Goal: Task Accomplishment & Management: Use online tool/utility

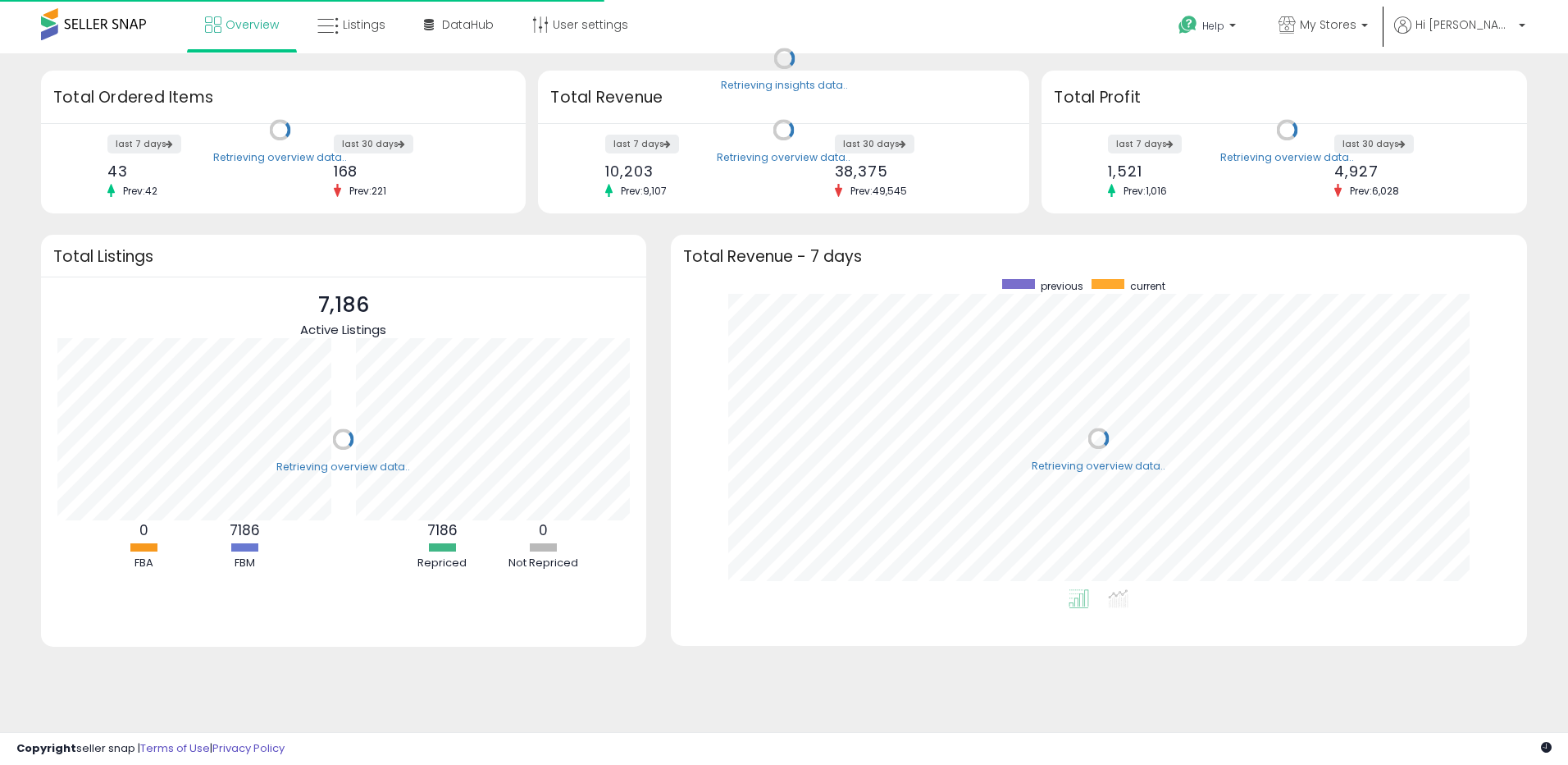
scroll to position [311, 823]
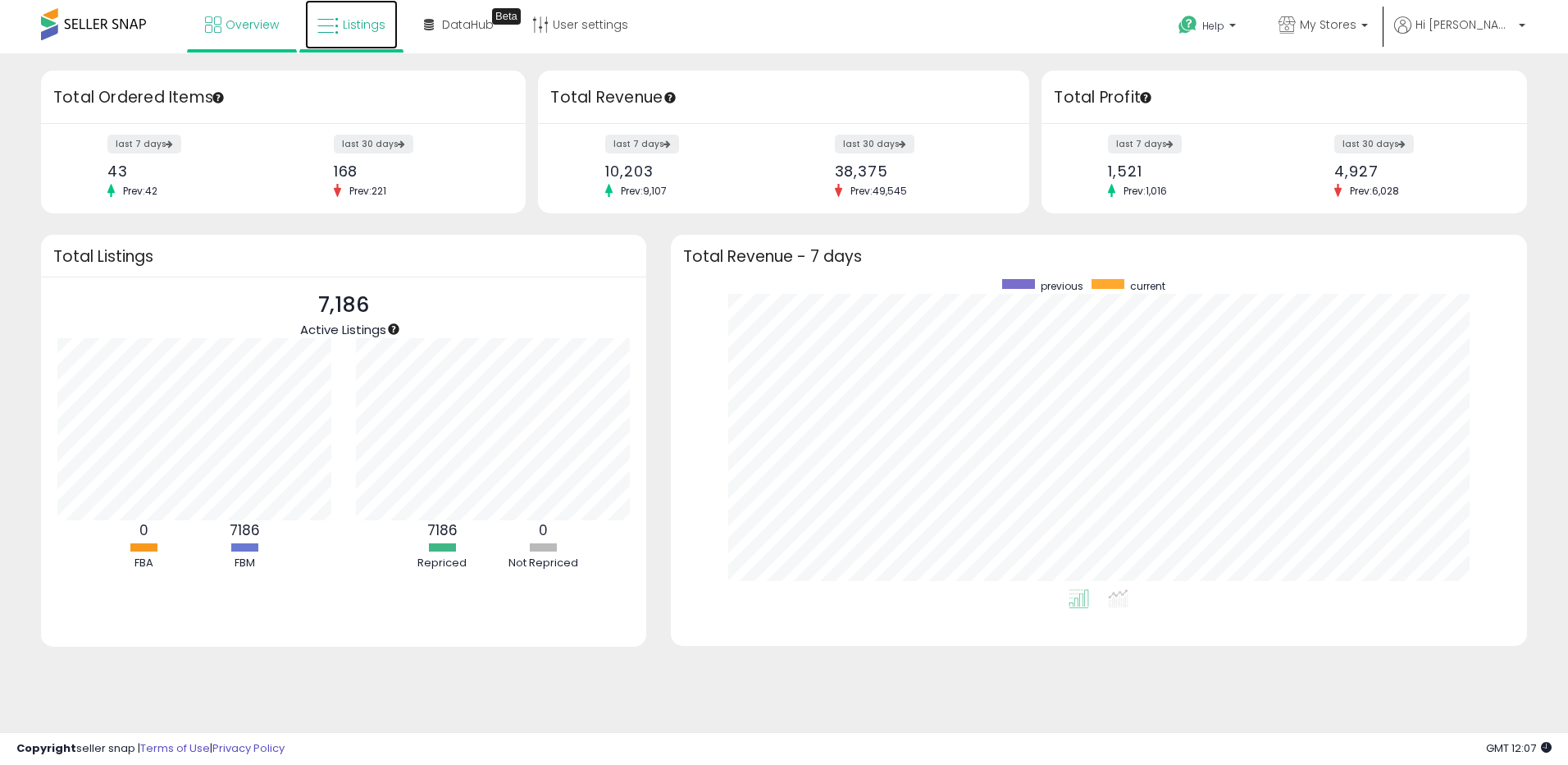
click at [350, 10] on link "Listings" at bounding box center [351, 24] width 93 height 49
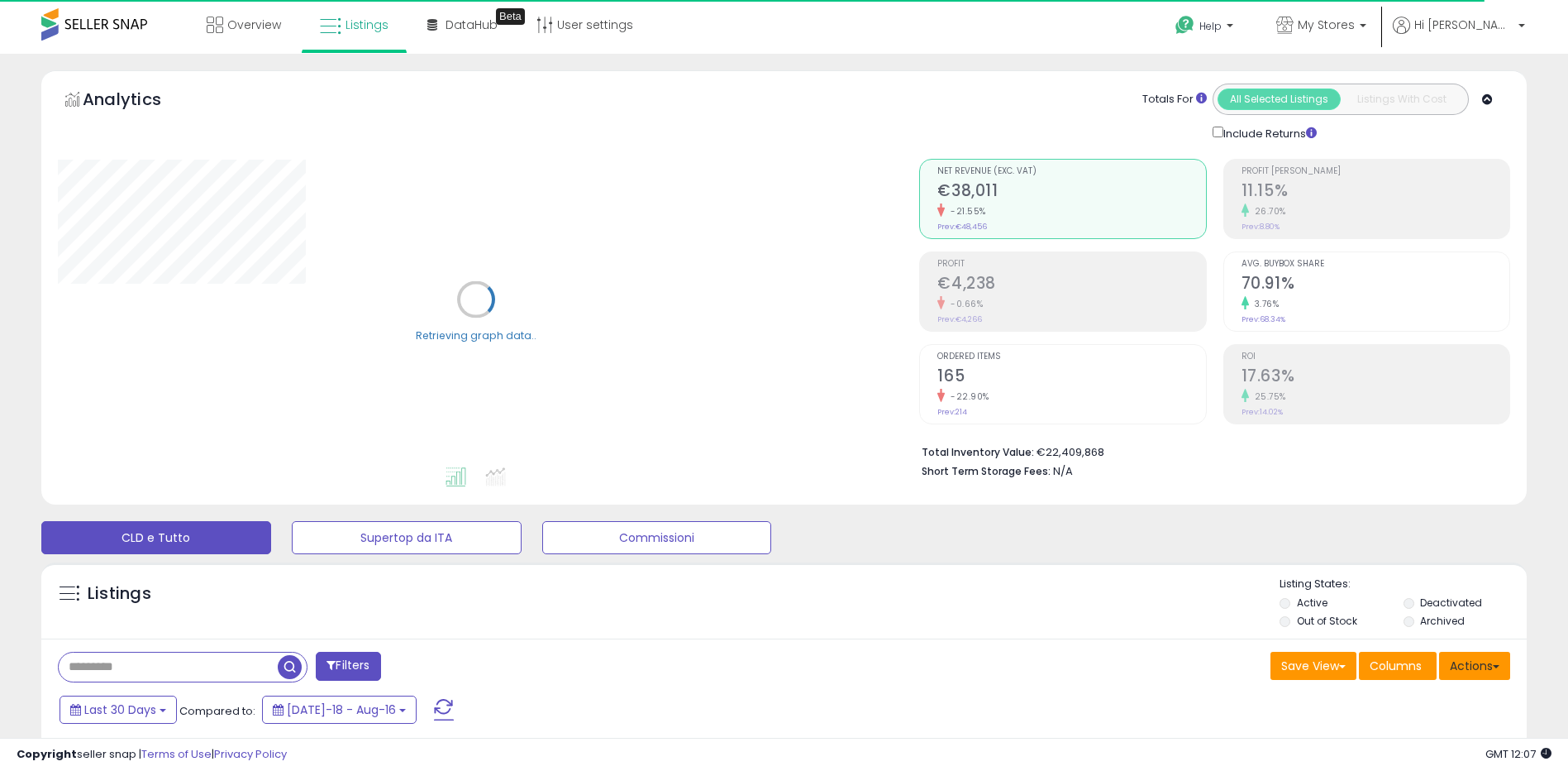
click at [1488, 663] on button "Actions" at bounding box center [1475, 665] width 71 height 28
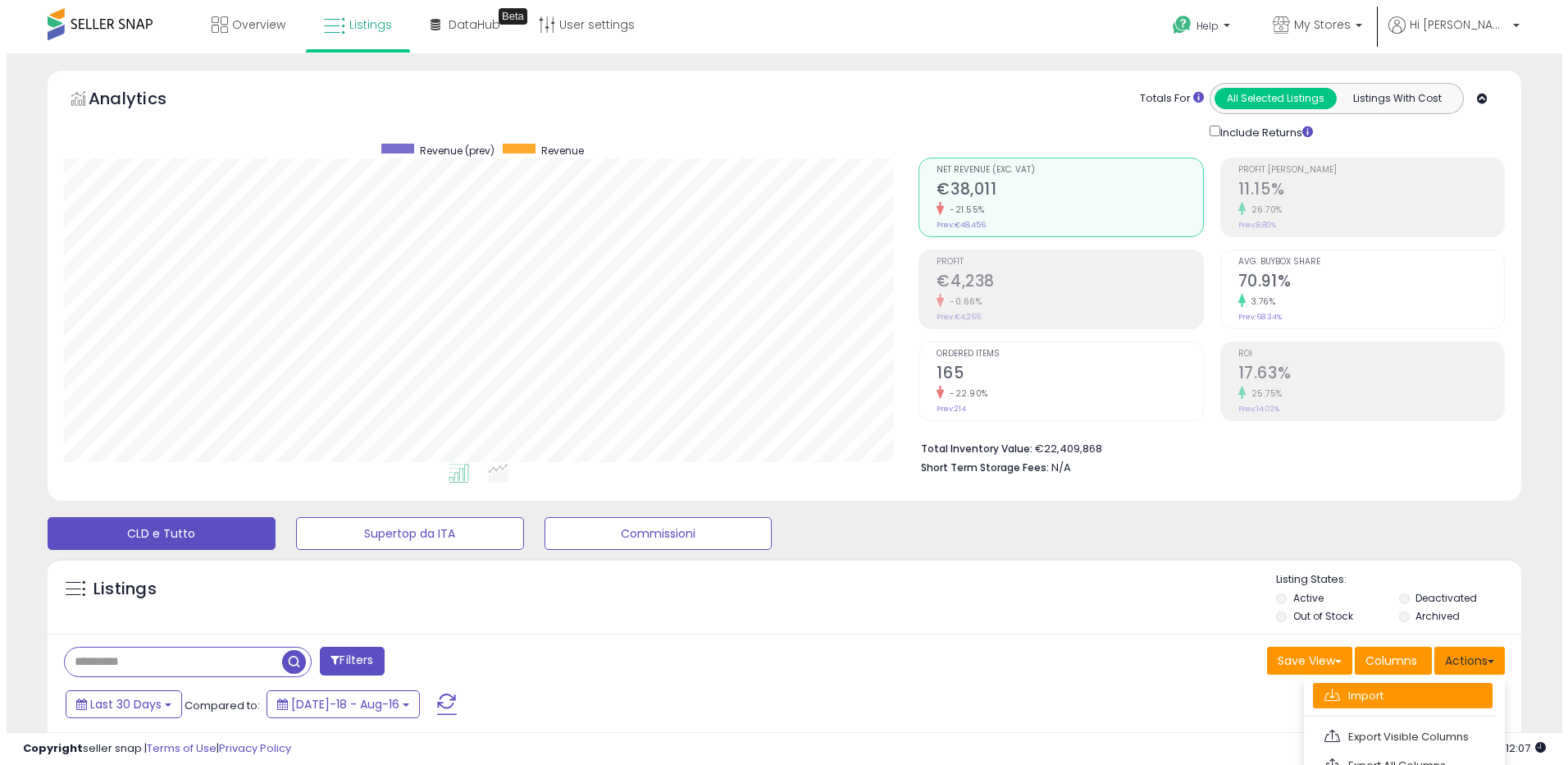
scroll to position [336, 855]
click at [1356, 701] on link "Import" at bounding box center [1396, 696] width 180 height 25
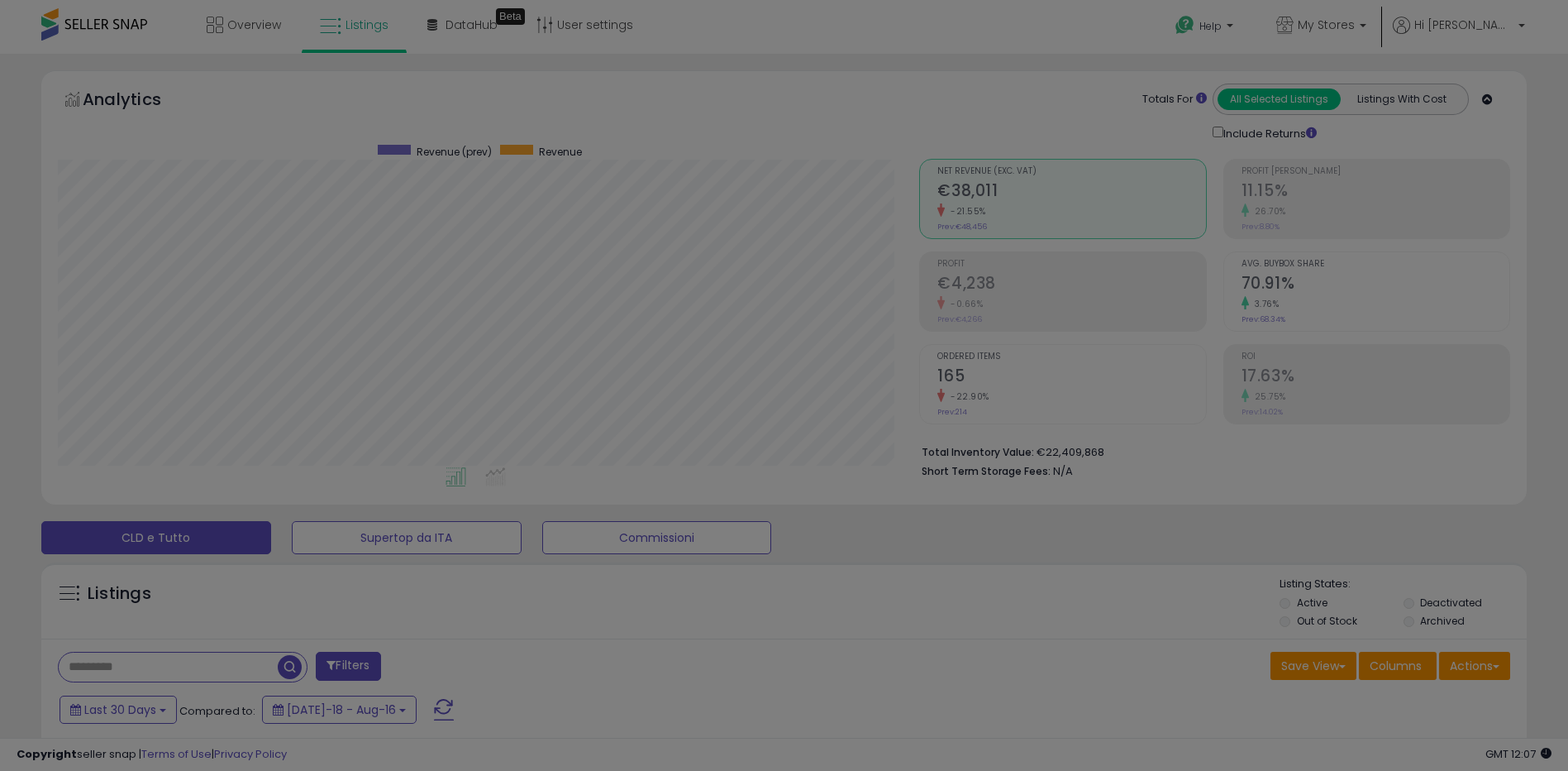
scroll to position [339, 869]
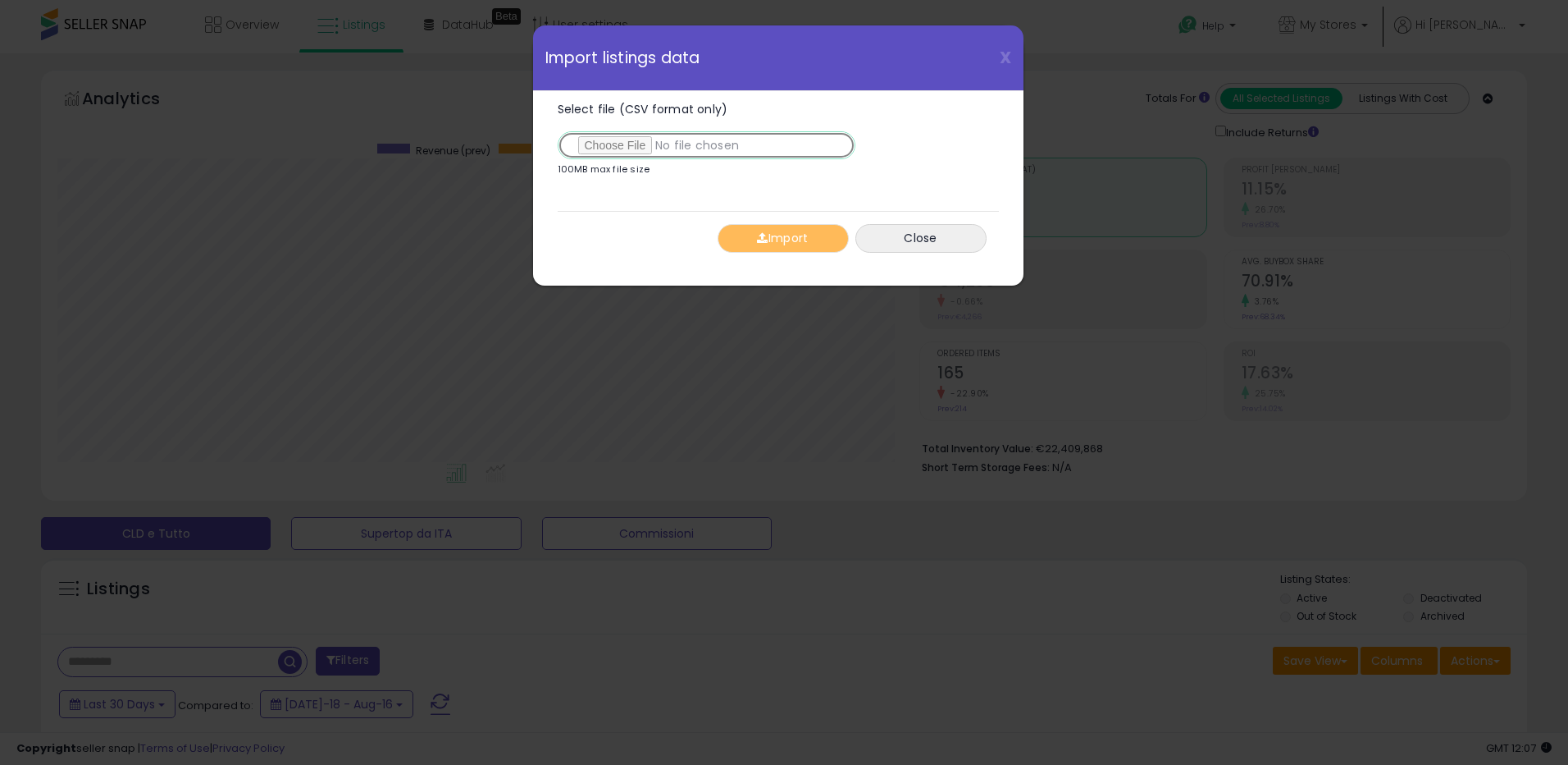
click at [607, 149] on input "Select file (CSV format only)" at bounding box center [707, 145] width 298 height 28
type input "**********"
click at [795, 244] on button "Import" at bounding box center [783, 239] width 131 height 28
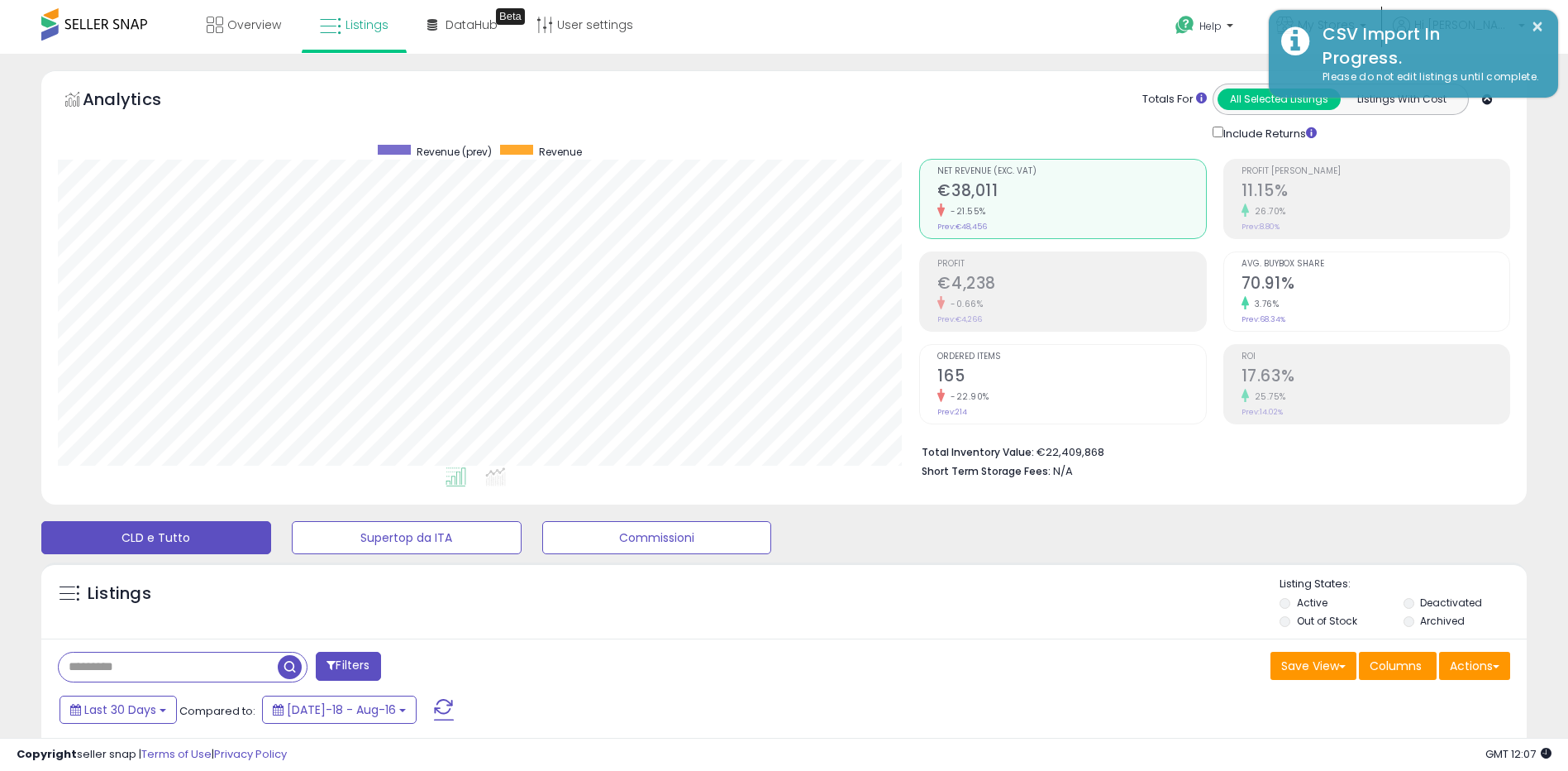
scroll to position [826521, 825920]
